Goal: Book appointment/travel/reservation

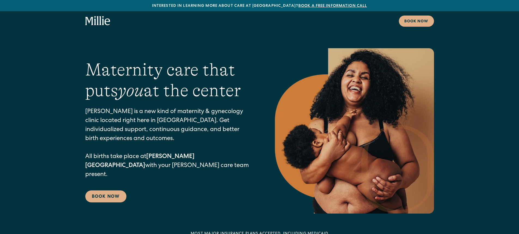
drag, startPoint x: 518, startPoint y: 13, endPoint x: 519, endPoint y: 26, distance: 12.8
click at [519, 26] on div "Book now" at bounding box center [259, 21] width 519 height 20
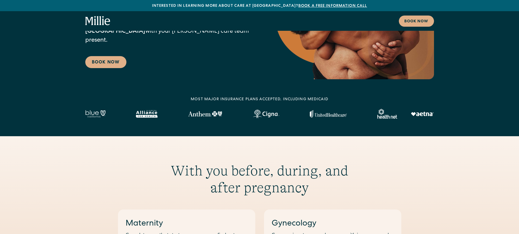
scroll to position [159, 0]
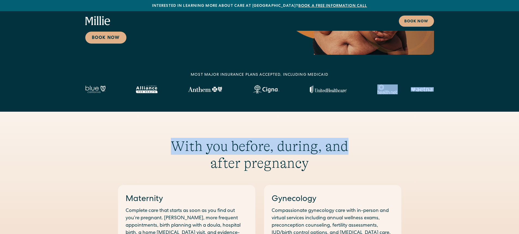
drag, startPoint x: 426, startPoint y: 121, endPoint x: 468, endPoint y: 88, distance: 52.9
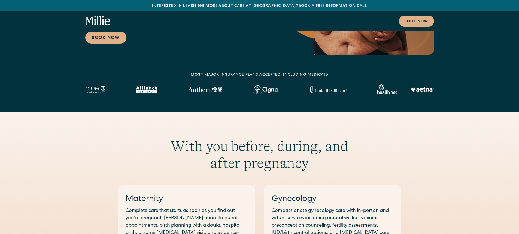
drag, startPoint x: 519, startPoint y: 28, endPoint x: 523, endPoint y: 61, distance: 33.2
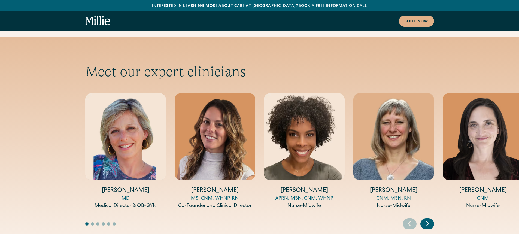
scroll to position [1942, 0]
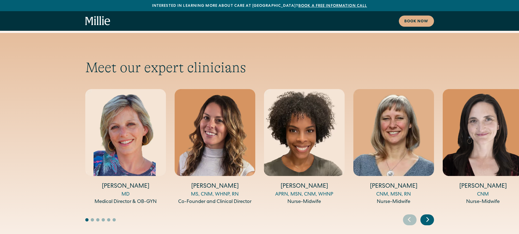
click at [430, 215] on icon "Next slide" at bounding box center [428, 219] width 8 height 8
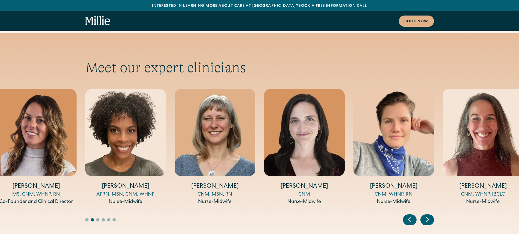
click at [431, 215] on icon "Next slide" at bounding box center [428, 219] width 8 height 8
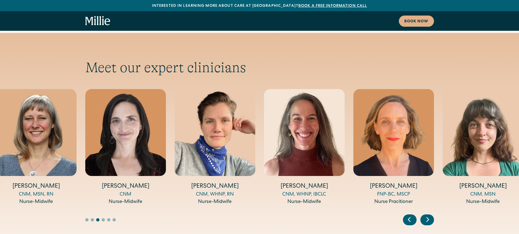
click at [431, 215] on icon "Next slide" at bounding box center [428, 219] width 8 height 8
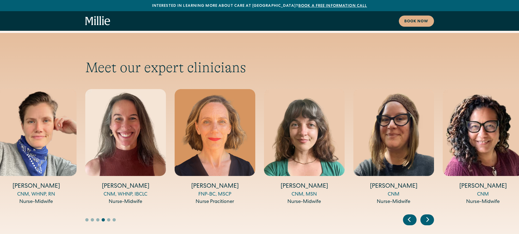
click at [432, 214] on div "Next slide" at bounding box center [427, 219] width 14 height 11
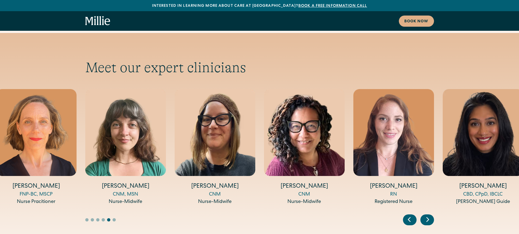
click at [432, 214] on div "Next slide" at bounding box center [427, 219] width 14 height 11
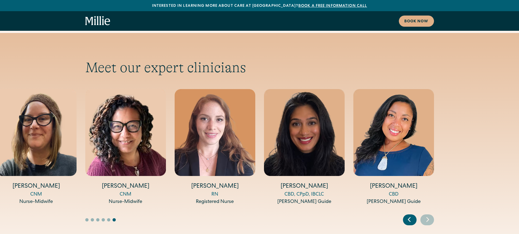
click at [409, 218] on icon "Previous slide" at bounding box center [409, 220] width 2 height 4
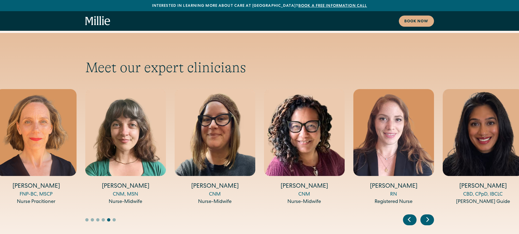
click at [409, 218] on icon "Previous slide" at bounding box center [409, 220] width 2 height 4
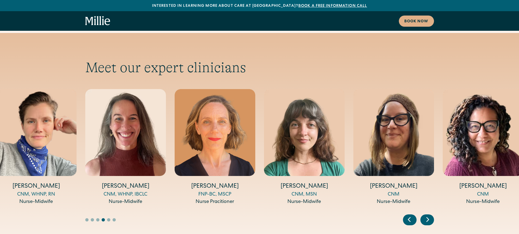
click at [409, 218] on icon "Previous slide" at bounding box center [409, 220] width 2 height 4
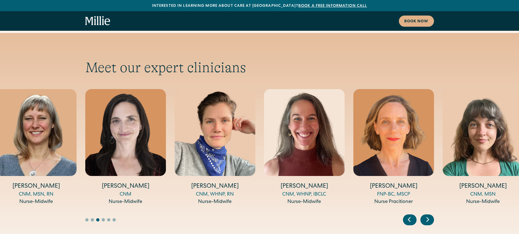
click at [409, 218] on icon "Previous slide" at bounding box center [409, 220] width 2 height 4
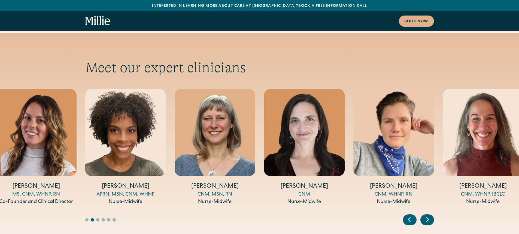
click at [409, 218] on icon "Previous slide" at bounding box center [409, 220] width 2 height 4
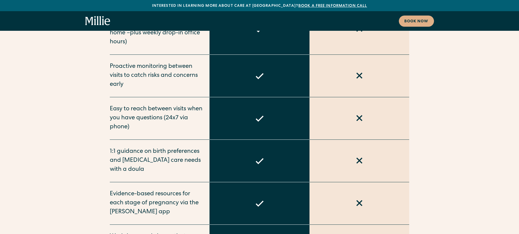
scroll to position [2353, 0]
